Goal: Information Seeking & Learning: Learn about a topic

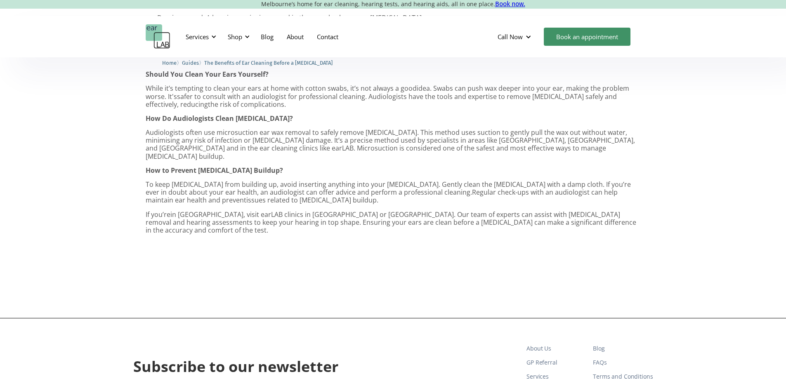
scroll to position [495, 0]
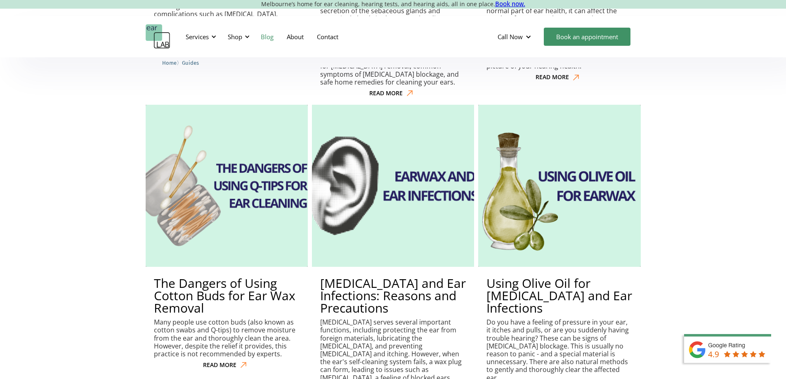
scroll to position [1108, 0]
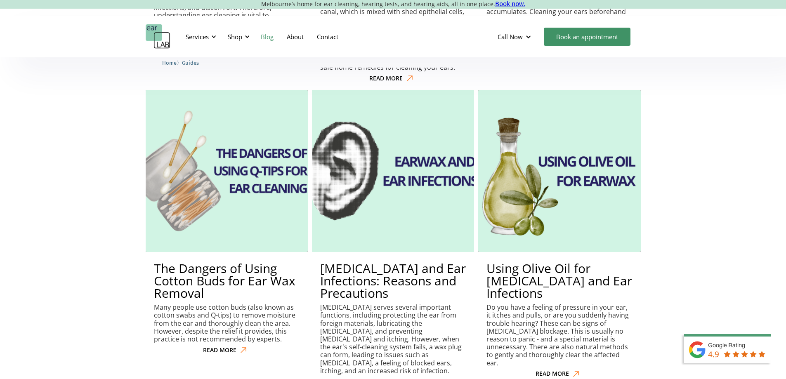
click at [388, 207] on img at bounding box center [392, 171] width 179 height 179
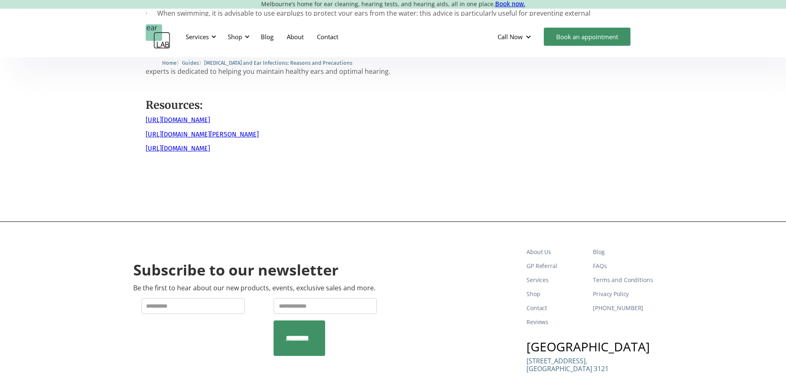
scroll to position [866, 0]
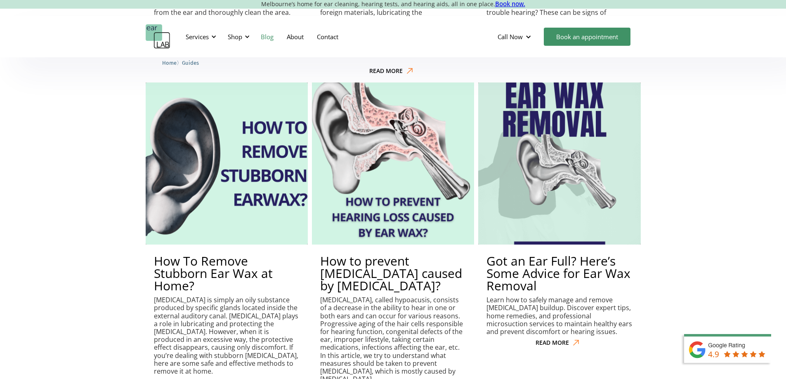
scroll to position [1439, 0]
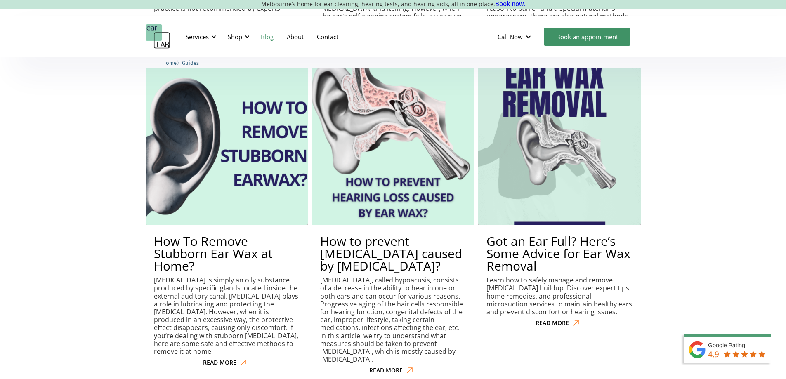
click at [413, 235] on h2 "How to prevent [MEDICAL_DATA] caused by [MEDICAL_DATA]?" at bounding box center [393, 253] width 146 height 37
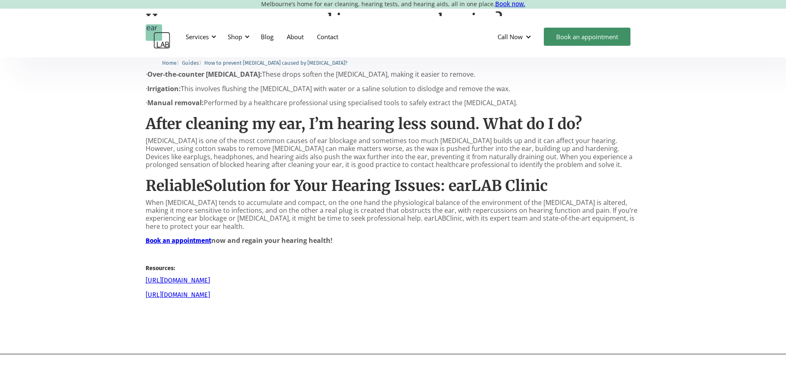
scroll to position [619, 0]
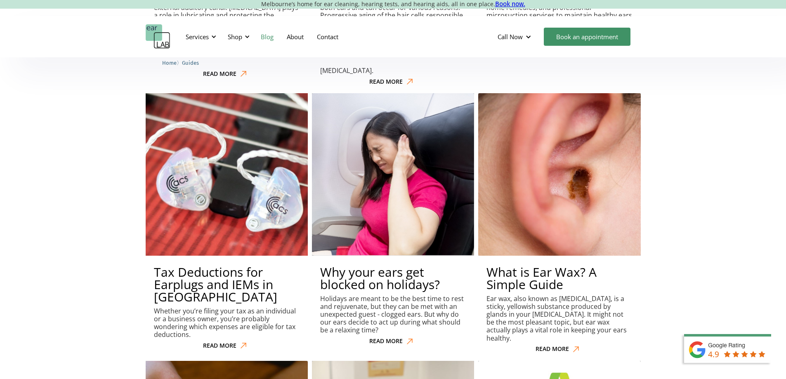
scroll to position [1769, 0]
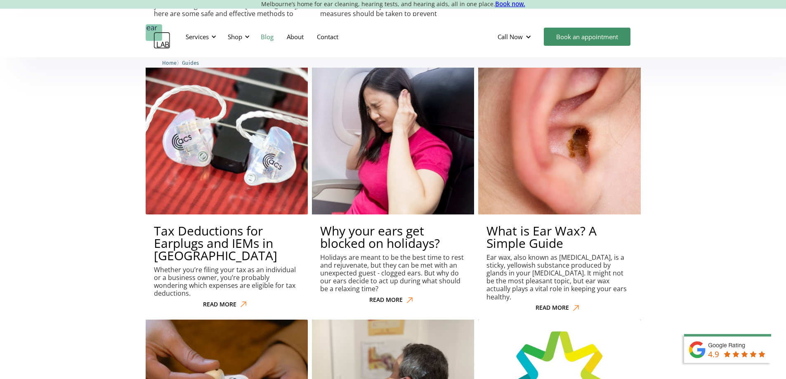
click at [409, 225] on h2 "Why your ears get blocked on holidays?" at bounding box center [393, 237] width 146 height 25
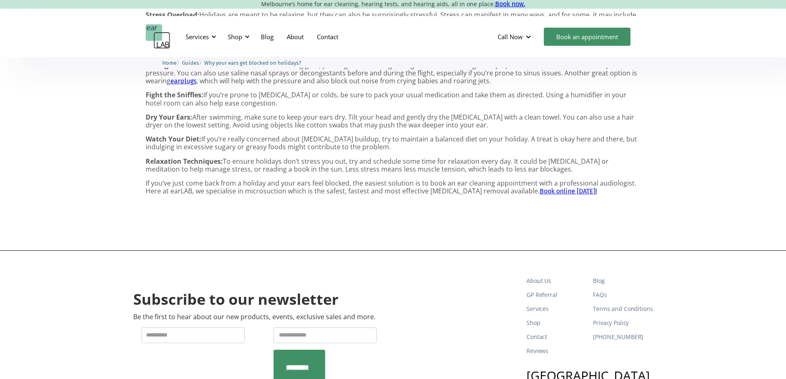
scroll to position [577, 0]
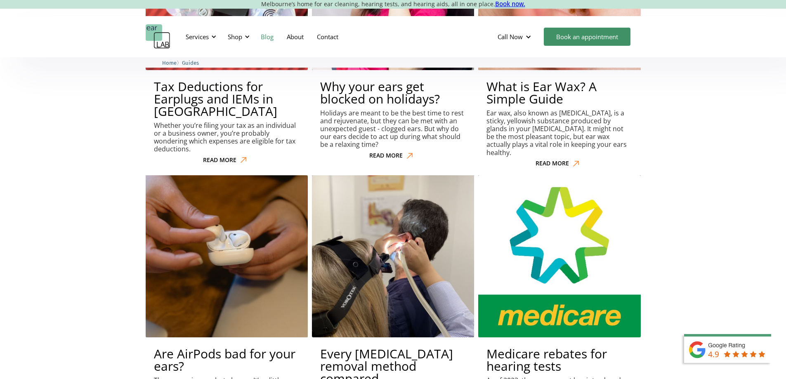
scroll to position [1988, 0]
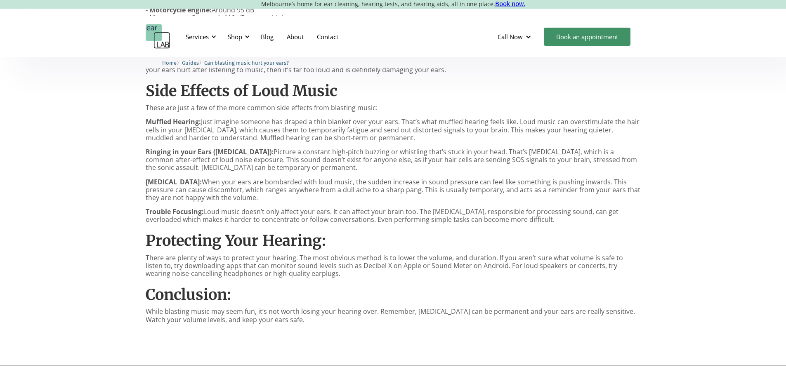
scroll to position [577, 0]
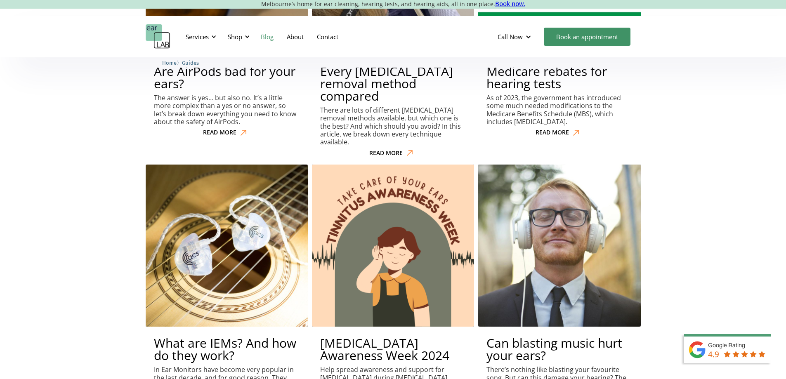
scroll to position [2237, 0]
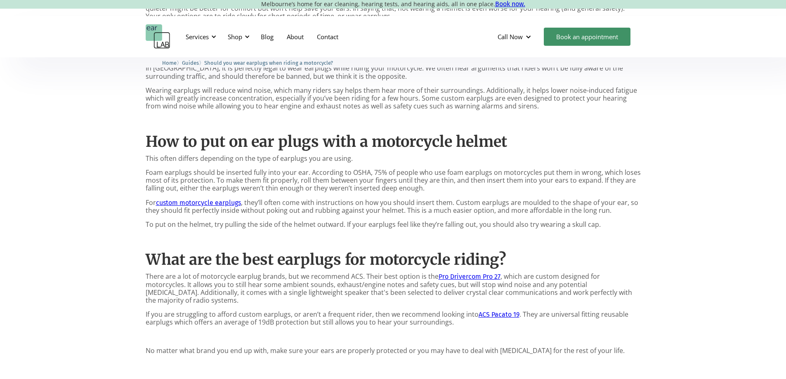
scroll to position [577, 0]
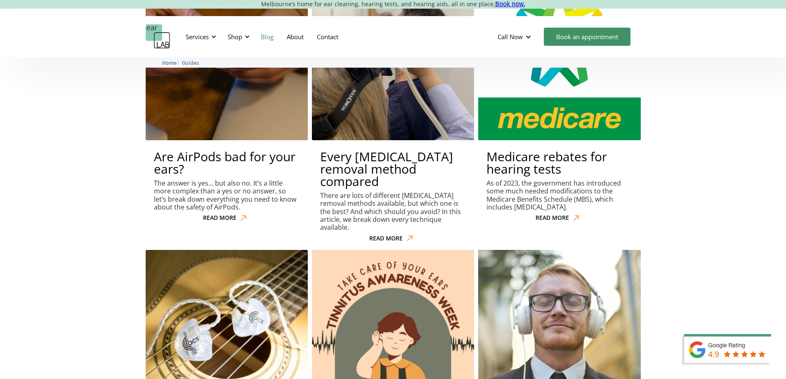
scroll to position [2124, 0]
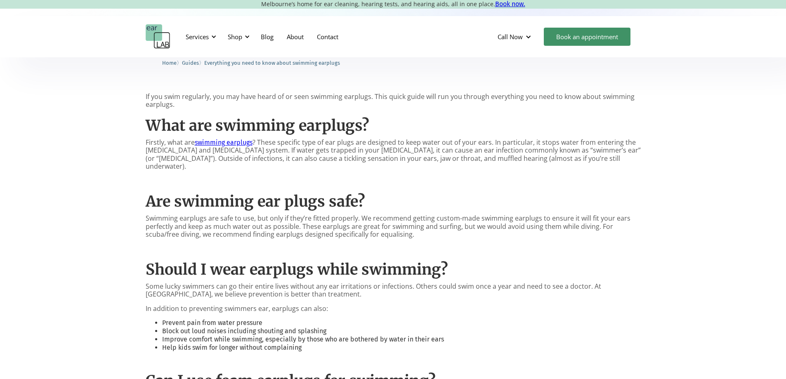
scroll to position [371, 0]
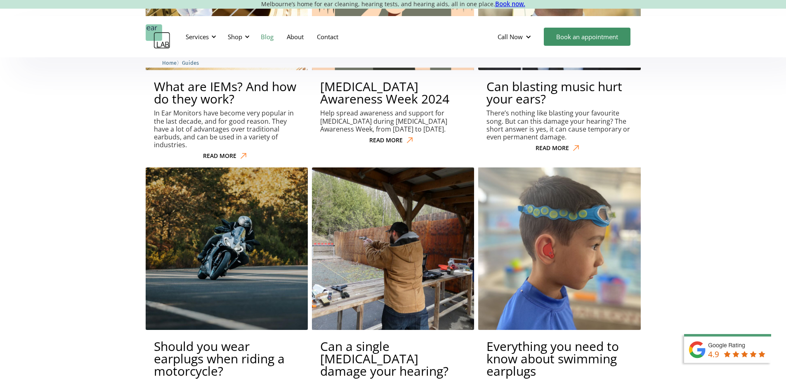
scroll to position [2579, 0]
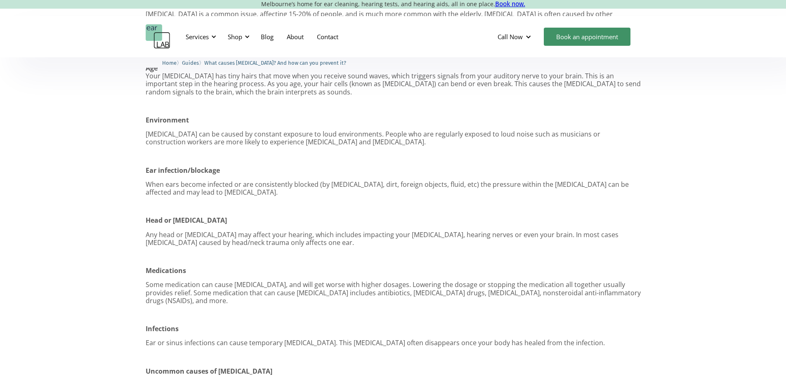
scroll to position [536, 0]
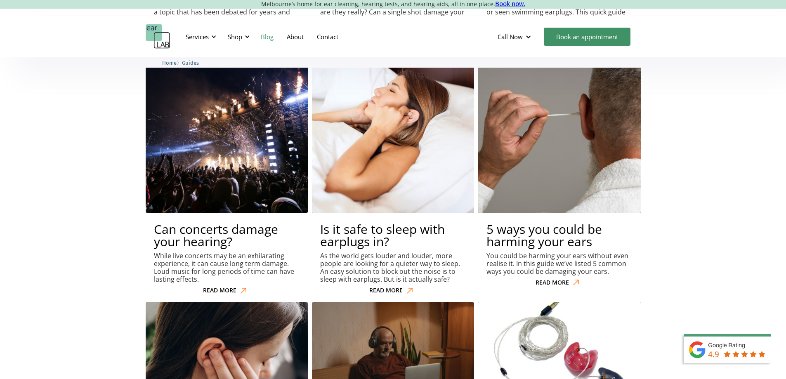
scroll to position [2848, 0]
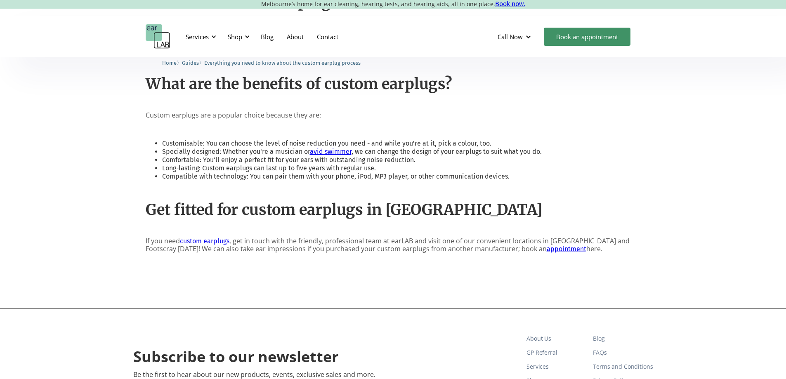
scroll to position [577, 0]
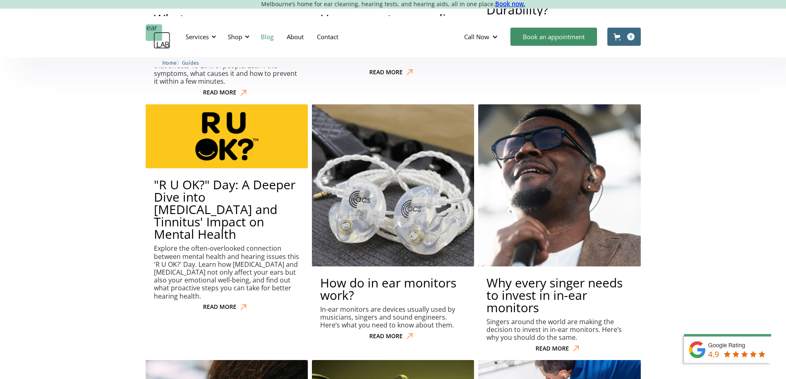
scroll to position [3323, 0]
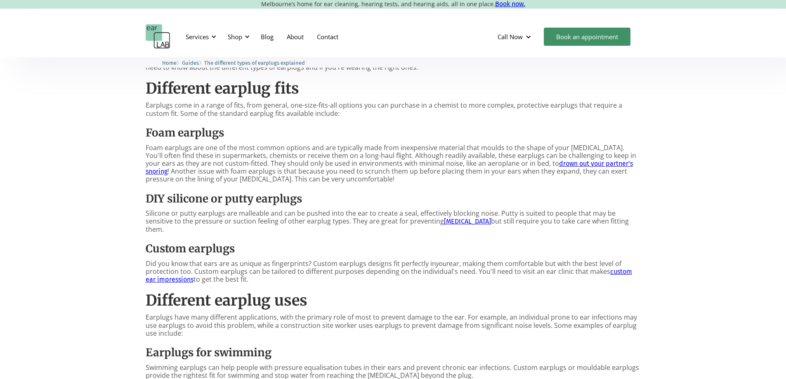
scroll to position [412, 0]
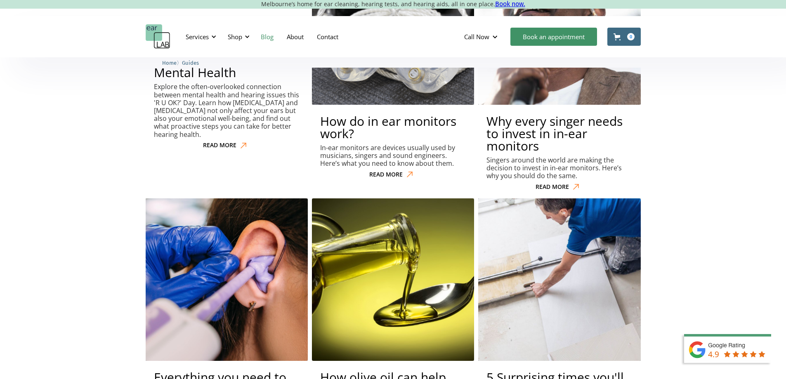
scroll to position [3575, 0]
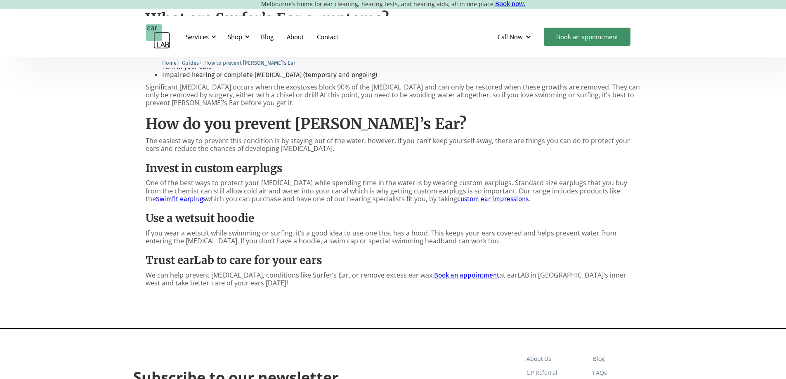
scroll to position [412, 0]
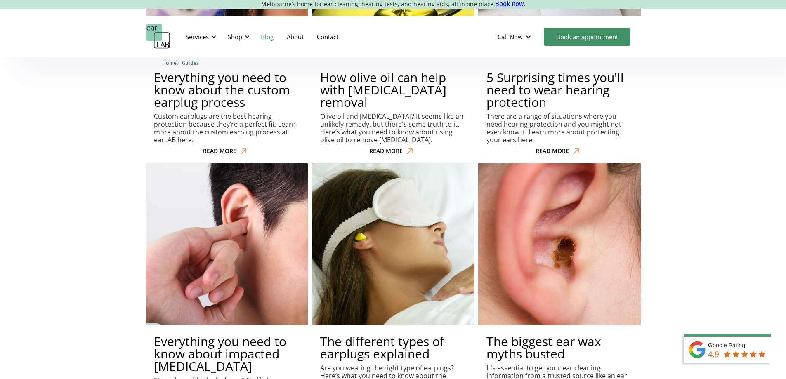
scroll to position [3710, 0]
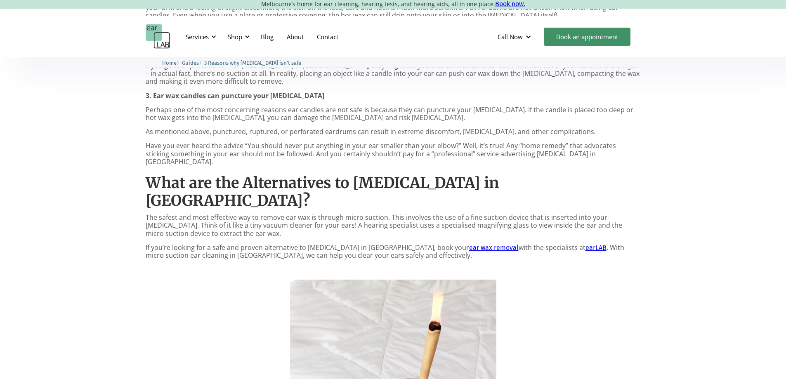
scroll to position [619, 0]
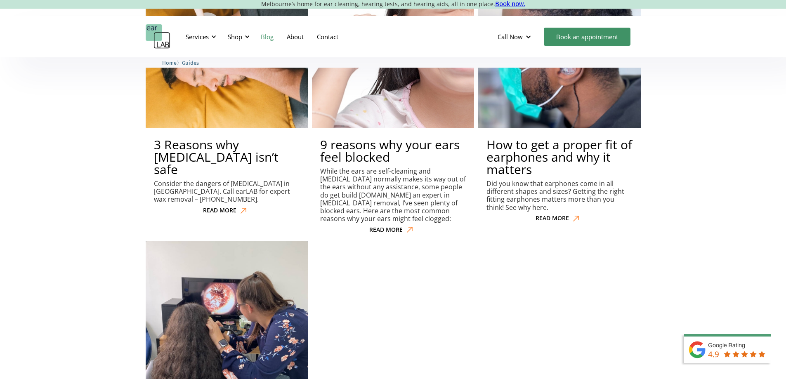
scroll to position [4495, 0]
